Goal: Information Seeking & Learning: Stay updated

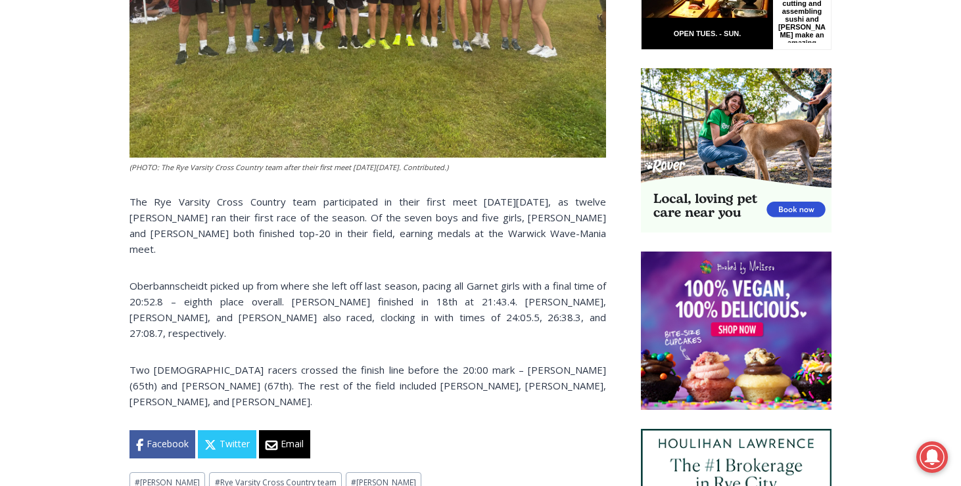
scroll to position [789, 0]
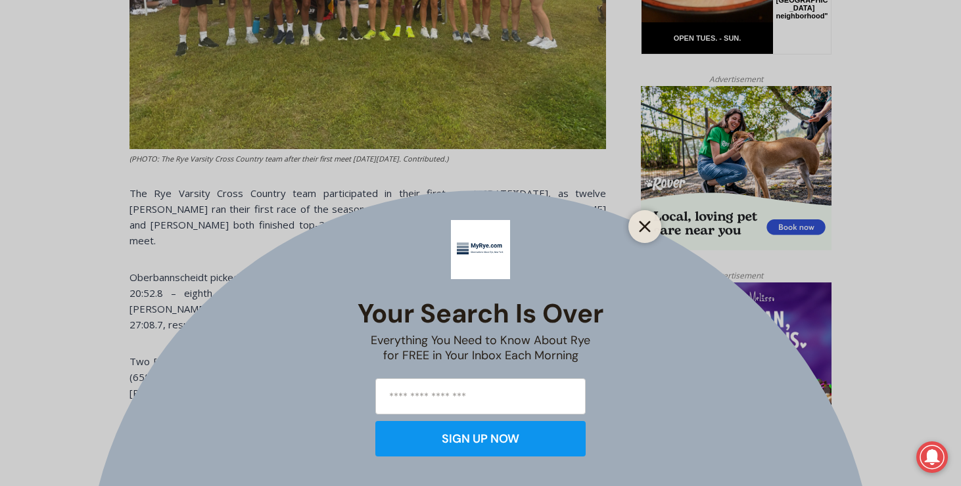
click at [639, 223] on icon "Close" at bounding box center [645, 227] width 12 height 12
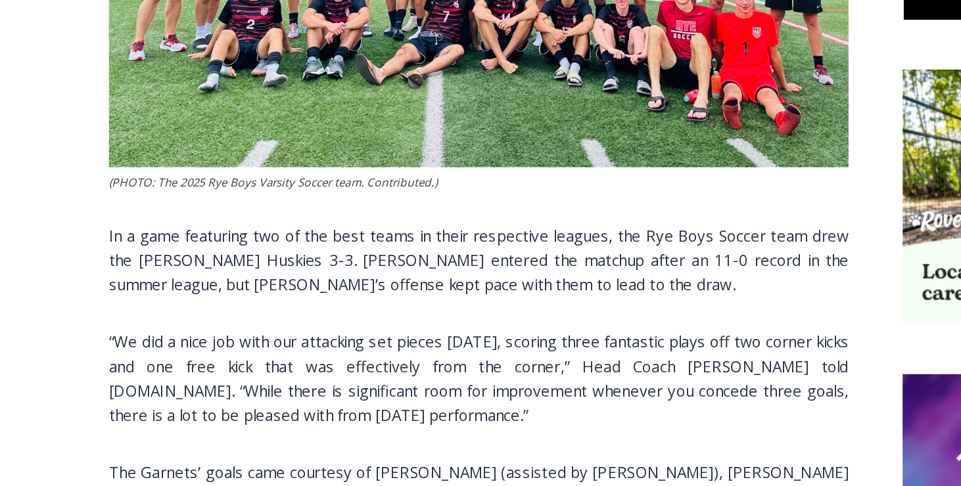
scroll to position [816, 0]
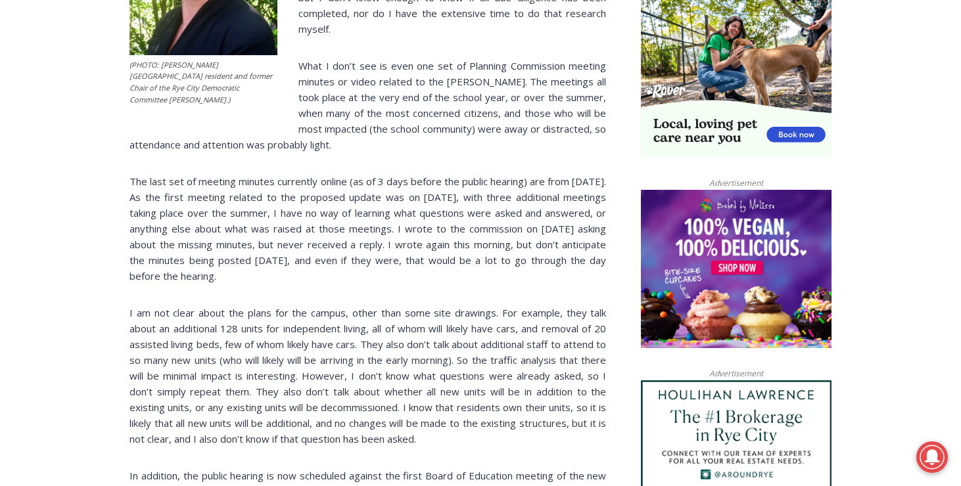
scroll to position [896, 0]
